Goal: Complete application form

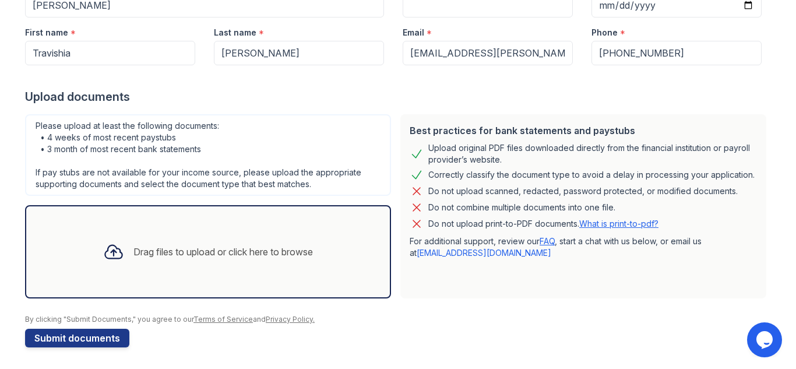
scroll to position [151, 0]
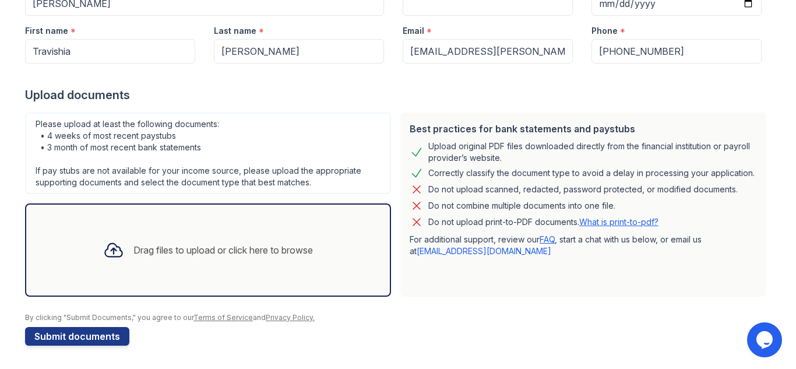
click at [195, 245] on div "Drag files to upload or click here to browse" at bounding box center [222, 250] width 179 height 14
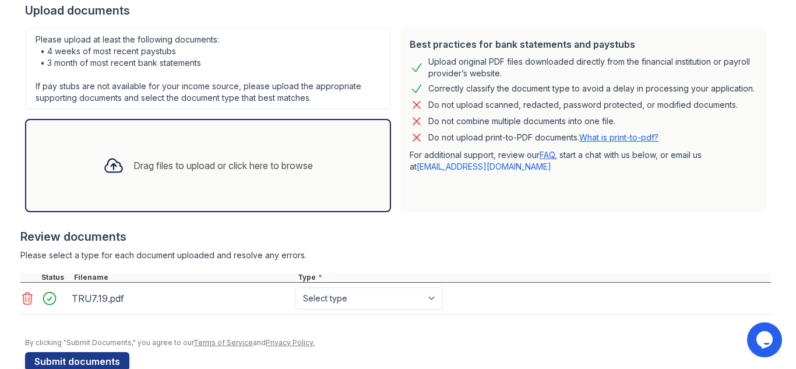
scroll to position [260, 0]
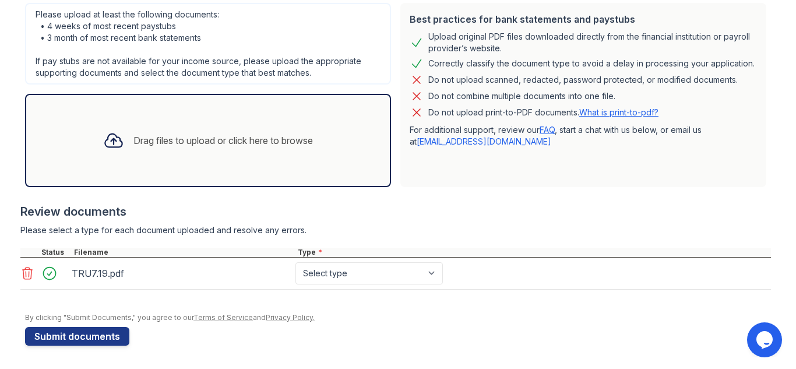
click at [146, 139] on div "Drag files to upload or click here to browse" at bounding box center [222, 140] width 179 height 14
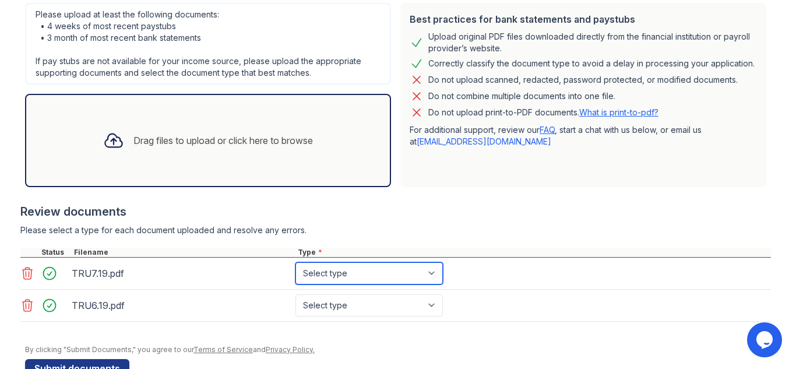
click at [430, 273] on select "Select type Paystub Bank Statement Offer Letter Tax Documents Benefit Award Let…" at bounding box center [368, 273] width 147 height 22
select select "bank_statement"
click at [295, 262] on select "Select type Paystub Bank Statement Offer Letter Tax Documents Benefit Award Let…" at bounding box center [368, 273] width 147 height 22
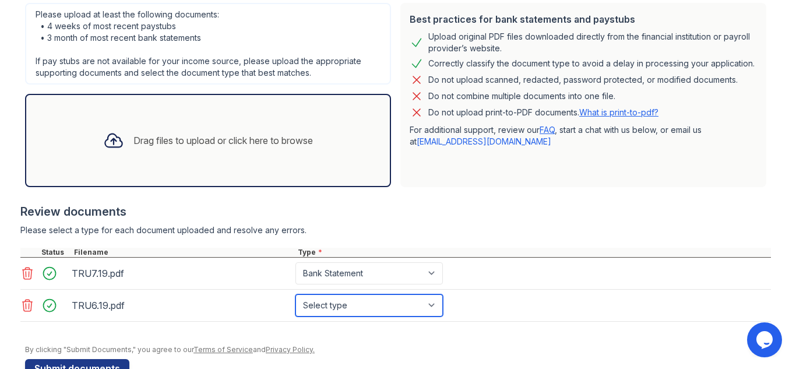
click at [428, 302] on select "Select type Paystub Bank Statement Offer Letter Tax Documents Benefit Award Let…" at bounding box center [368, 305] width 147 height 22
select select "bank_statement"
click at [295, 294] on select "Select type Paystub Bank Statement Offer Letter Tax Documents Benefit Award Let…" at bounding box center [368, 305] width 147 height 22
click at [206, 142] on div "Drag files to upload or click here to browse" at bounding box center [222, 140] width 179 height 14
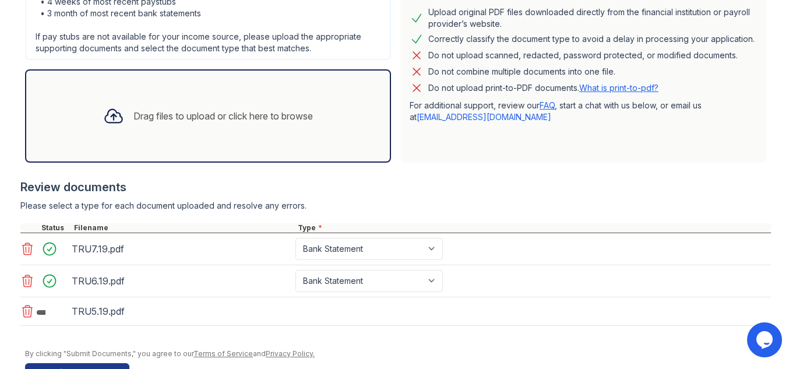
scroll to position [321, 0]
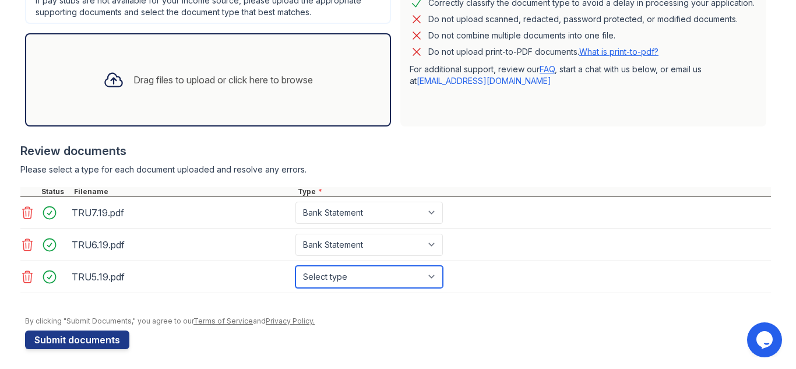
click at [431, 278] on select "Select type Paystub Bank Statement Offer Letter Tax Documents Benefit Award Let…" at bounding box center [368, 277] width 147 height 22
select select "bank_statement"
click at [295, 266] on select "Select type Paystub Bank Statement Offer Letter Tax Documents Benefit Award Let…" at bounding box center [368, 277] width 147 height 22
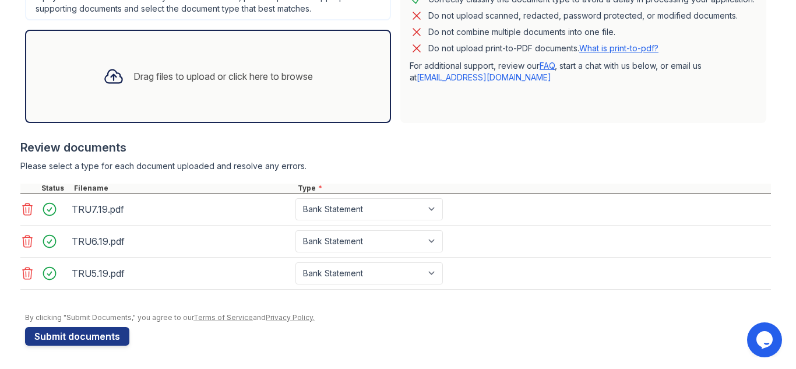
click at [230, 83] on div "Drag files to upload or click here to browse" at bounding box center [208, 77] width 228 height 40
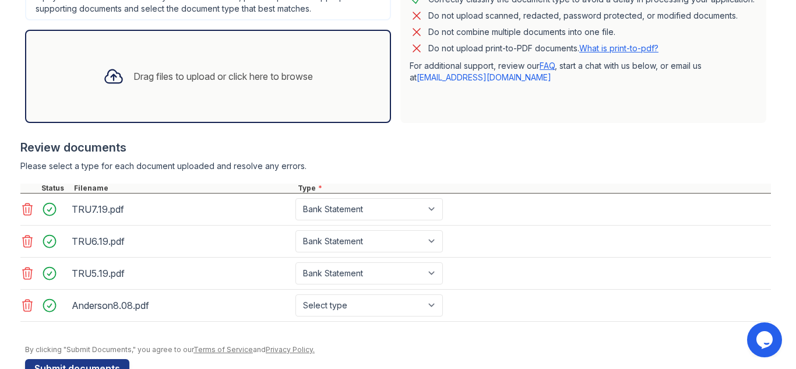
scroll to position [357, 0]
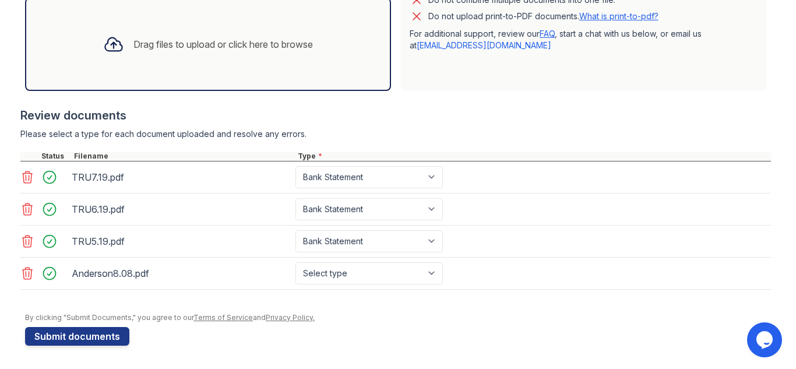
click at [234, 37] on div "Drag files to upload or click here to browse" at bounding box center [222, 44] width 179 height 14
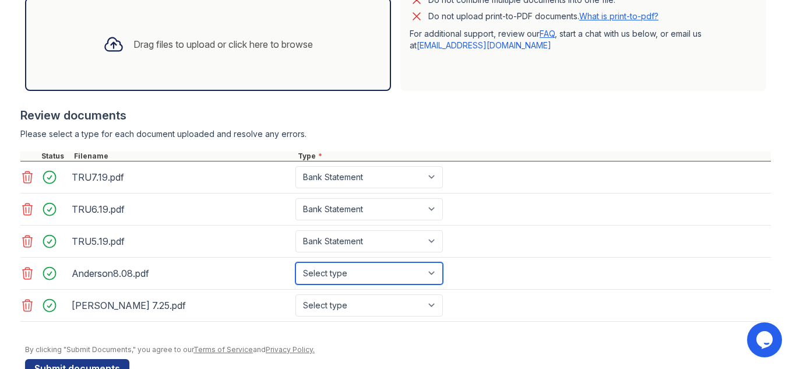
click at [435, 264] on select "Select type Paystub Bank Statement Offer Letter Tax Documents Benefit Award Let…" at bounding box center [368, 273] width 147 height 22
select select "paystub"
click at [295, 262] on select "Select type Paystub Bank Statement Offer Letter Tax Documents Benefit Award Let…" at bounding box center [368, 273] width 147 height 22
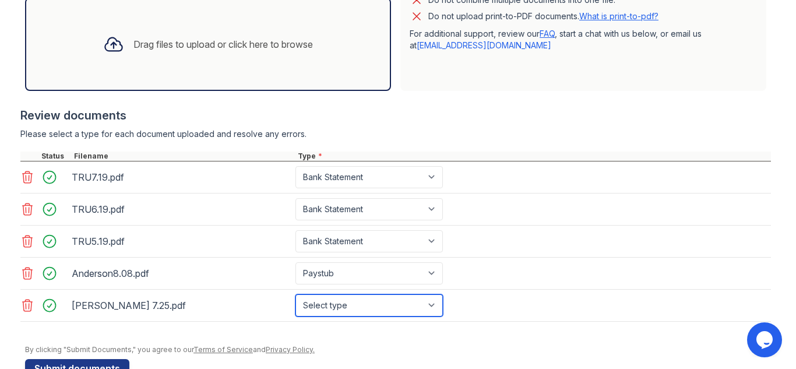
click at [407, 299] on select "Select type Paystub Bank Statement Offer Letter Tax Documents Benefit Award Let…" at bounding box center [368, 305] width 147 height 22
select select "paystub"
click at [295, 294] on select "Select type Paystub Bank Statement Offer Letter Tax Documents Benefit Award Let…" at bounding box center [368, 305] width 147 height 22
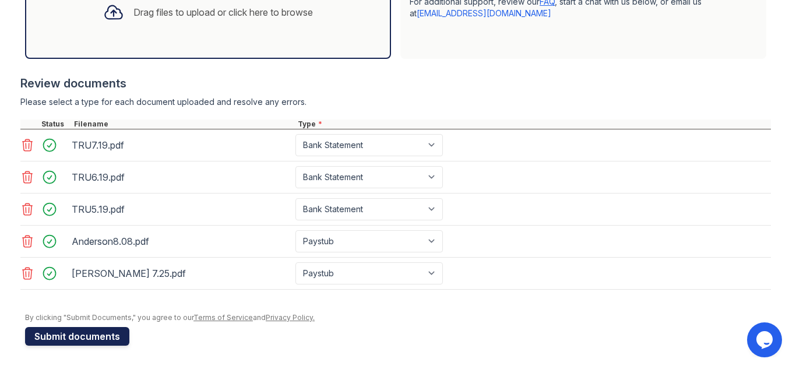
click at [62, 338] on button "Submit documents" at bounding box center [77, 336] width 104 height 19
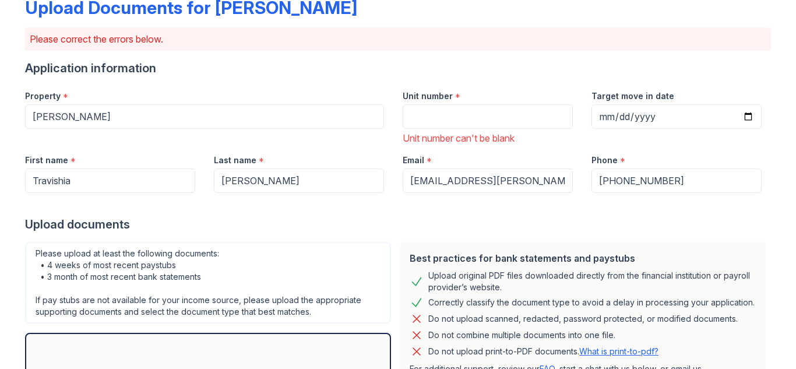
scroll to position [68, 0]
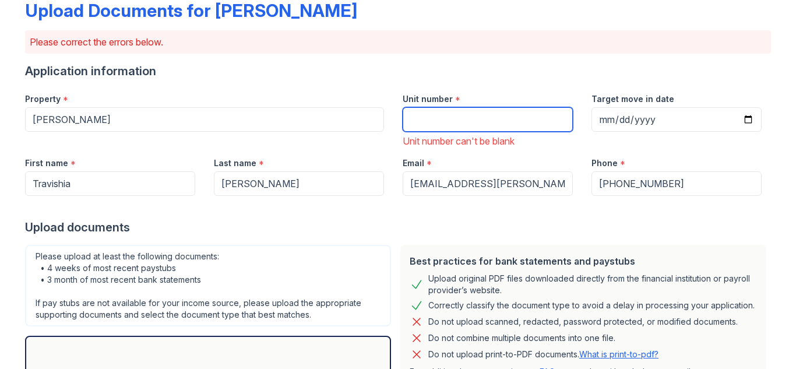
click at [523, 119] on input "Unit number" at bounding box center [488, 119] width 170 height 24
type input "907"
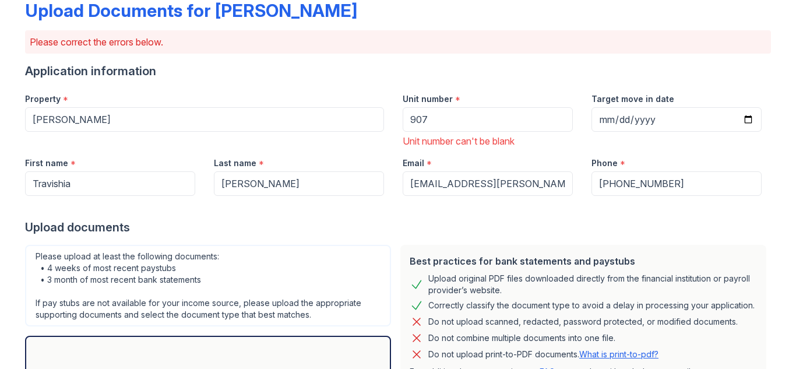
click at [704, 73] on div "Application information" at bounding box center [398, 71] width 746 height 16
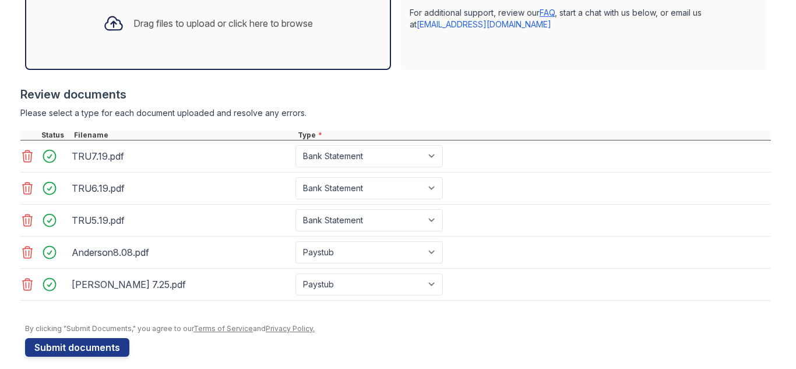
scroll to position [437, 0]
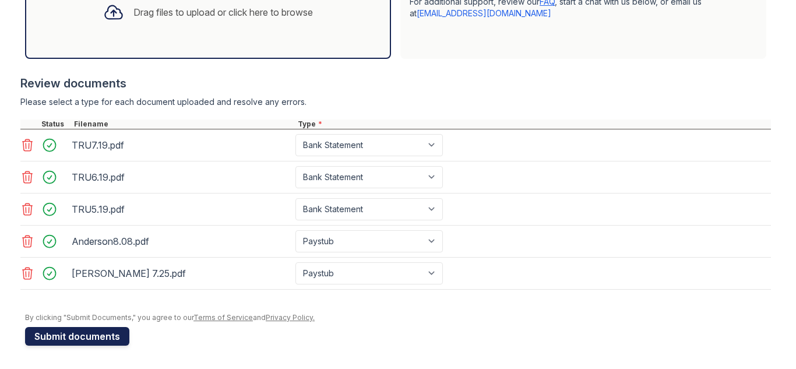
click at [103, 333] on button "Submit documents" at bounding box center [77, 336] width 104 height 19
